Goal: Task Accomplishment & Management: Manage account settings

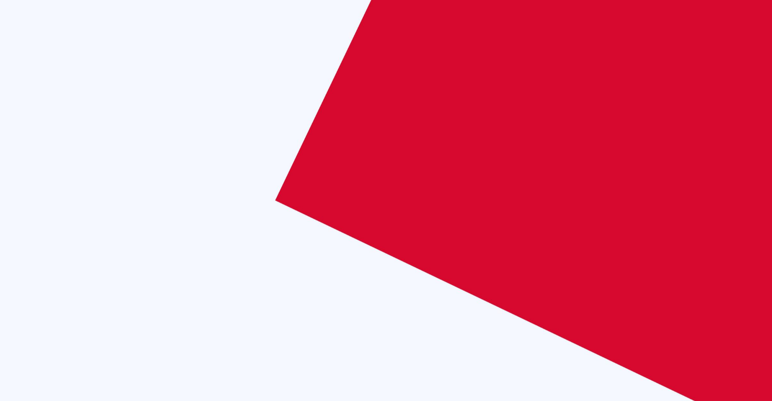
checkbox input "true"
type input "[EMAIL_ADDRESS][DOMAIN_NAME]"
checkbox input "true"
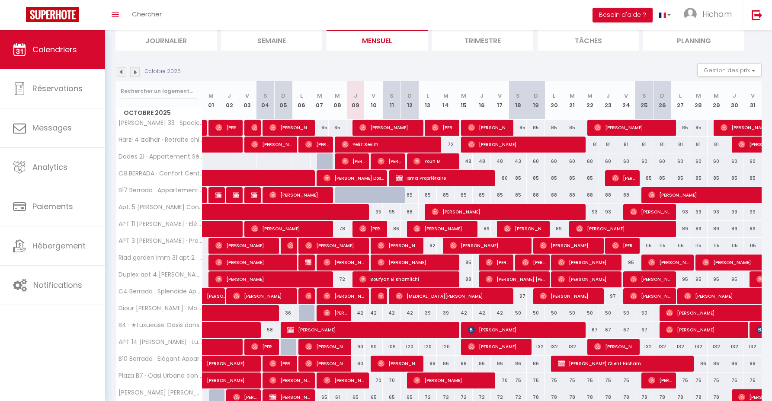
scroll to position [102, 0]
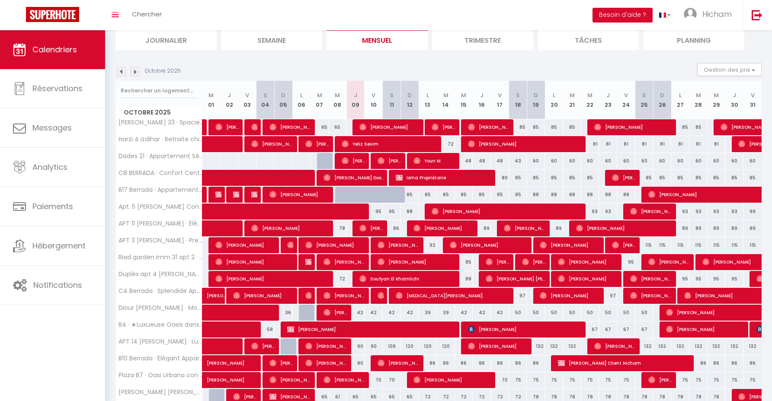
drag, startPoint x: 433, startPoint y: 320, endPoint x: 532, endPoint y: 225, distance: 137.6
click at [433, 355] on div "86" at bounding box center [428, 363] width 18 height 16
type input "86"
type input "Lun 13 Octobre 2025"
type input "[DATE] Octobre 2025"
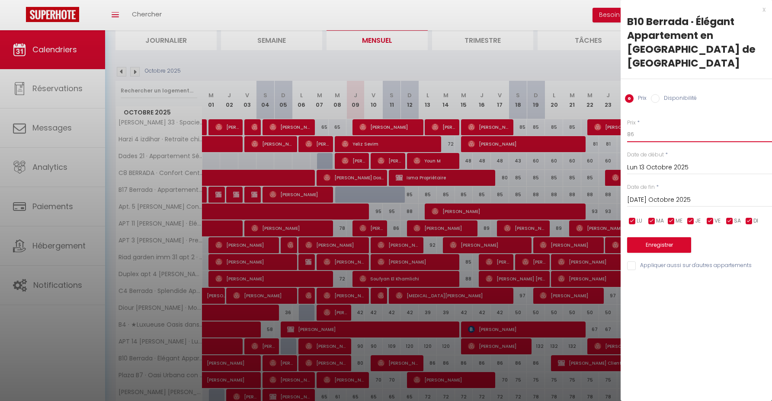
click at [642, 127] on input "86" at bounding box center [699, 135] width 145 height 16
type input "82"
click at [676, 195] on input "[DATE] Octobre 2025" at bounding box center [699, 200] width 145 height 11
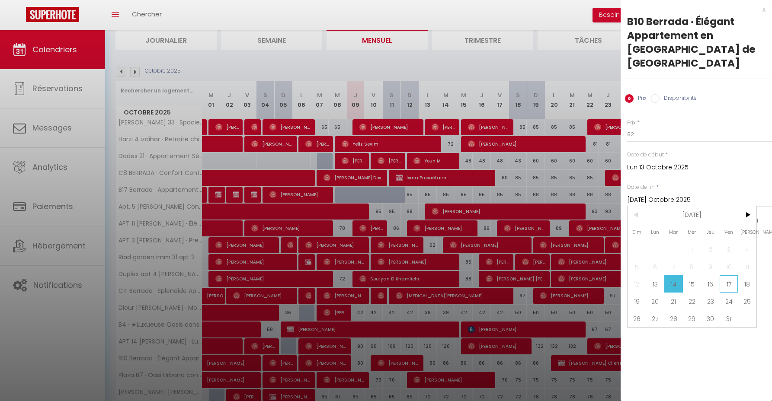
click at [722, 275] on span "17" at bounding box center [728, 283] width 19 height 17
type input "Ven 17 Octobre 2025"
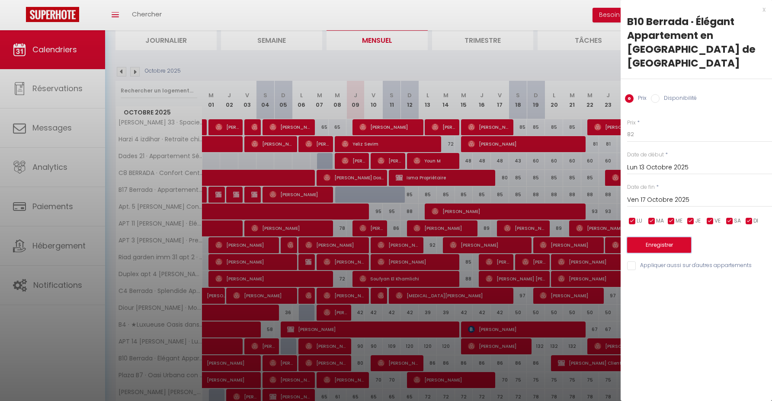
click at [661, 237] on button "Enregistrer" at bounding box center [659, 245] width 64 height 16
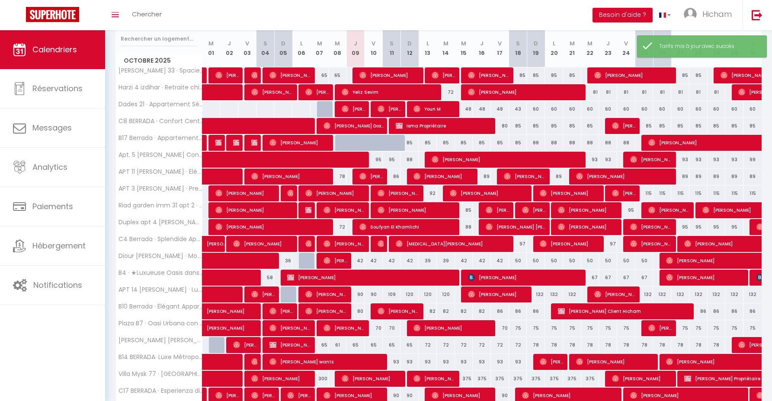
scroll to position [157, 0]
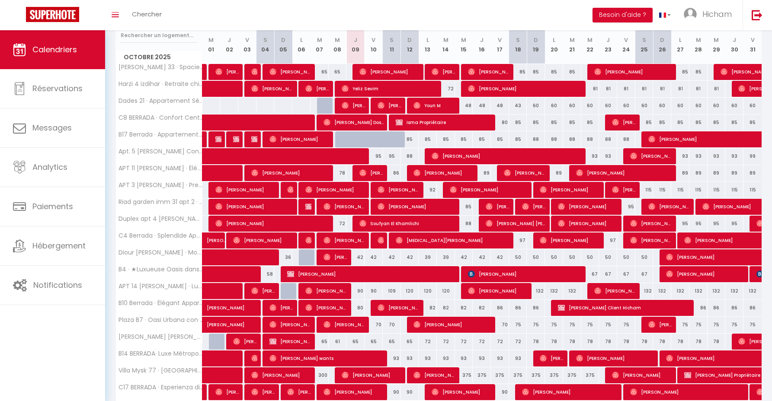
drag, startPoint x: 140, startPoint y: 372, endPoint x: 438, endPoint y: 227, distance: 332.0
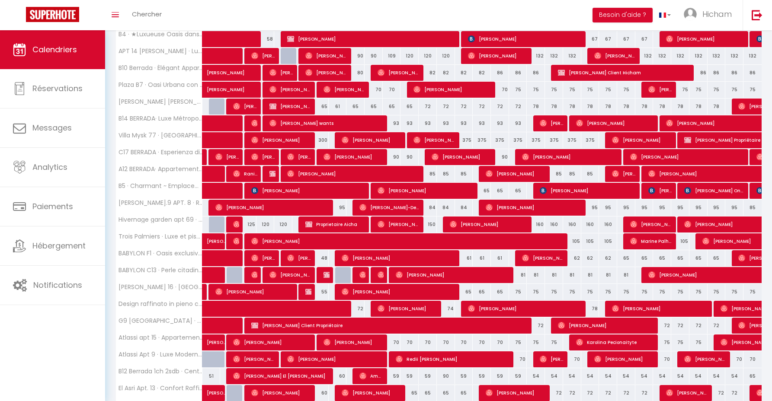
scroll to position [405, 0]
